Goal: Information Seeking & Learning: Check status

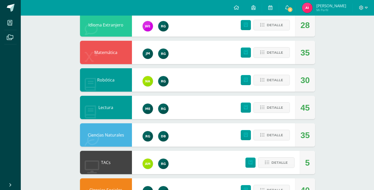
scroll to position [123, 0]
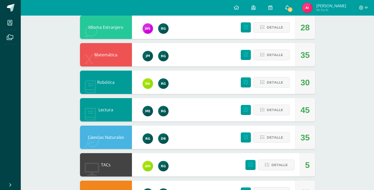
click at [288, 7] on span "2" at bounding box center [290, 10] width 6 height 6
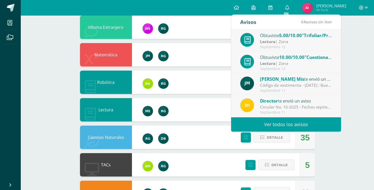
click at [326, 39] on div "Lectura | Zona" at bounding box center [296, 42] width 72 height 6
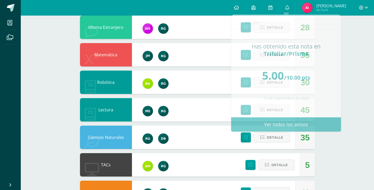
click at [354, 51] on div "49 [PERSON_NAME] 230322 Punteos Actividades Trayectoria Contactos Pendiente Pun…" at bounding box center [197, 164] width 353 height 542
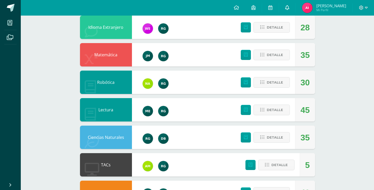
click at [283, 9] on link "0" at bounding box center [287, 8] width 17 height 16
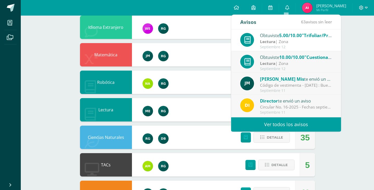
click at [353, 51] on div "49 [PERSON_NAME] 230322 Punteos Actividades Trayectoria Contactos Pendiente Pun…" at bounding box center [197, 164] width 353 height 542
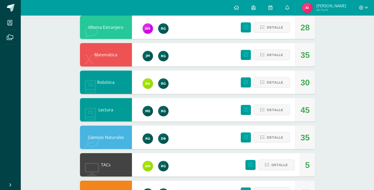
click at [304, 9] on img at bounding box center [307, 8] width 10 height 10
click at [308, 10] on img at bounding box center [307, 8] width 10 height 10
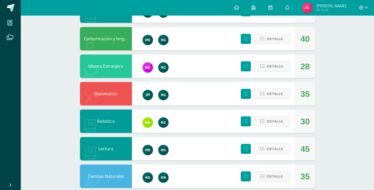
scroll to position [0, 0]
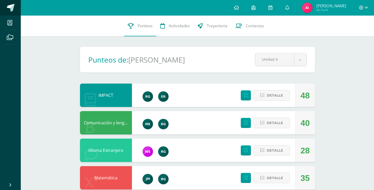
click at [14, 4] on span at bounding box center [11, 8] width 8 height 8
click at [16, 10] on link at bounding box center [10, 8] width 21 height 16
click at [11, 11] on span at bounding box center [11, 8] width 8 height 8
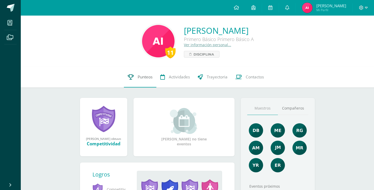
click at [145, 74] on link "Punteos" at bounding box center [140, 77] width 32 height 21
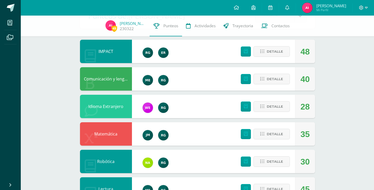
scroll to position [42, 0]
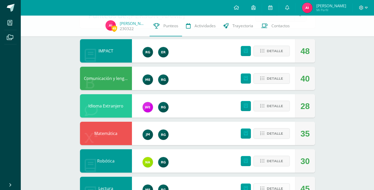
click at [275, 186] on span "Detalle" at bounding box center [275, 189] width 16 height 10
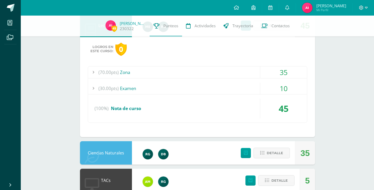
scroll to position [205, 0]
click at [290, 72] on div "35" at bounding box center [283, 73] width 47 height 12
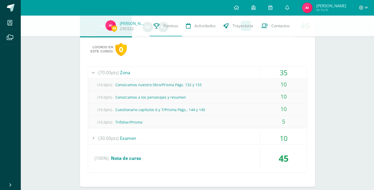
click at [285, 138] on div "10" at bounding box center [283, 138] width 47 height 12
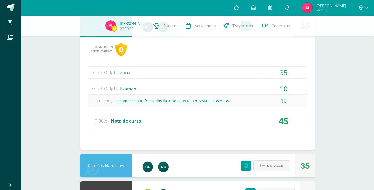
click at [278, 127] on div "45" at bounding box center [283, 121] width 47 height 20
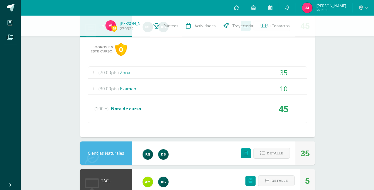
click at [285, 74] on div "35" at bounding box center [283, 73] width 47 height 12
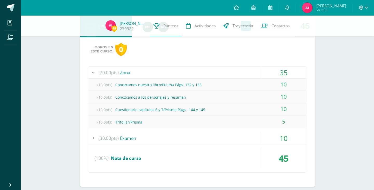
click at [289, 127] on div "(10.0pts) Trifoliar/Prisma" at bounding box center [197, 122] width 219 height 12
click at [250, 122] on div "(10.0pts) Trifoliar/Prisma" at bounding box center [197, 122] width 219 height 12
click at [287, 125] on div "5" at bounding box center [283, 122] width 47 height 12
click at [283, 74] on div "35" at bounding box center [283, 73] width 47 height 12
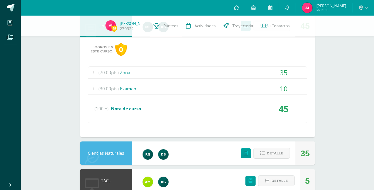
click at [306, 10] on img at bounding box center [307, 8] width 10 height 10
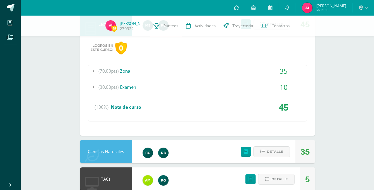
scroll to position [208, 0]
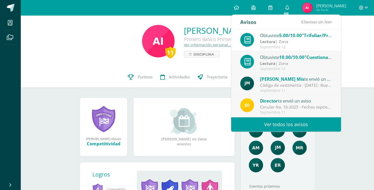
click at [310, 64] on div "Lectura | Zona" at bounding box center [296, 63] width 72 height 6
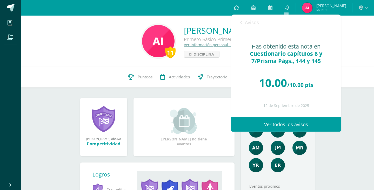
click at [238, 21] on div "Avisos 62 avisos sin leer Avisos" at bounding box center [286, 22] width 110 height 15
click at [240, 22] on icon at bounding box center [241, 22] width 2 height 4
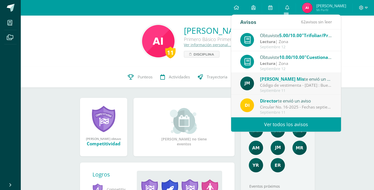
click at [317, 38] on span ""Trifoliar/Prisma"" at bounding box center [321, 35] width 39 height 6
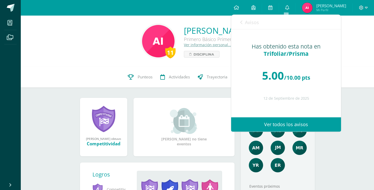
click at [242, 24] on icon at bounding box center [241, 22] width 2 height 4
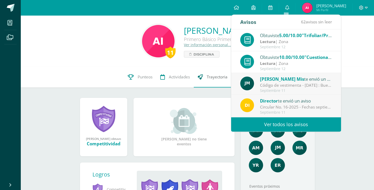
click at [195, 82] on link "Trayectoria" at bounding box center [213, 77] width 38 height 21
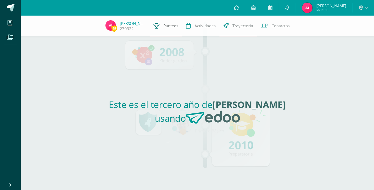
click at [164, 29] on link "Punteos" at bounding box center [166, 26] width 32 height 21
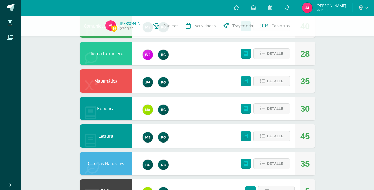
scroll to position [95, 0]
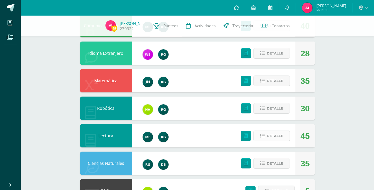
click at [281, 135] on span "Detalle" at bounding box center [275, 136] width 16 height 10
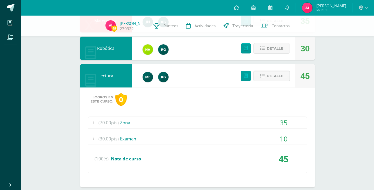
scroll to position [155, 0]
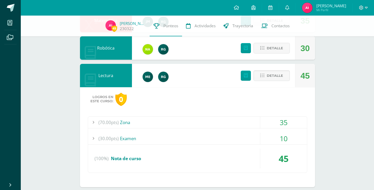
click at [287, 122] on div "35" at bounding box center [283, 123] width 47 height 12
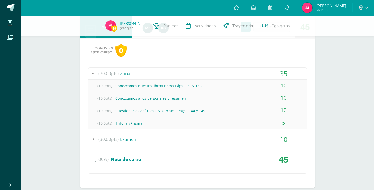
scroll to position [204, 0]
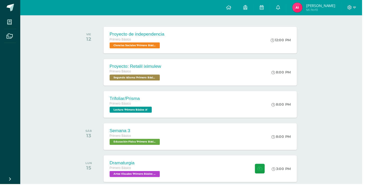
scroll to position [75, 0]
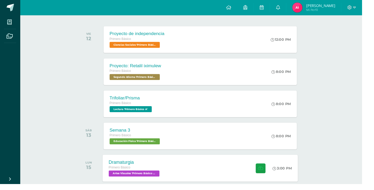
click at [234, 176] on div "Dramaturgia Primero Básico Artes Visuales 'Primero Básico A' 3:00 PM Dramaturgi…" at bounding box center [207, 174] width 202 height 28
